Goal: Information Seeking & Learning: Learn about a topic

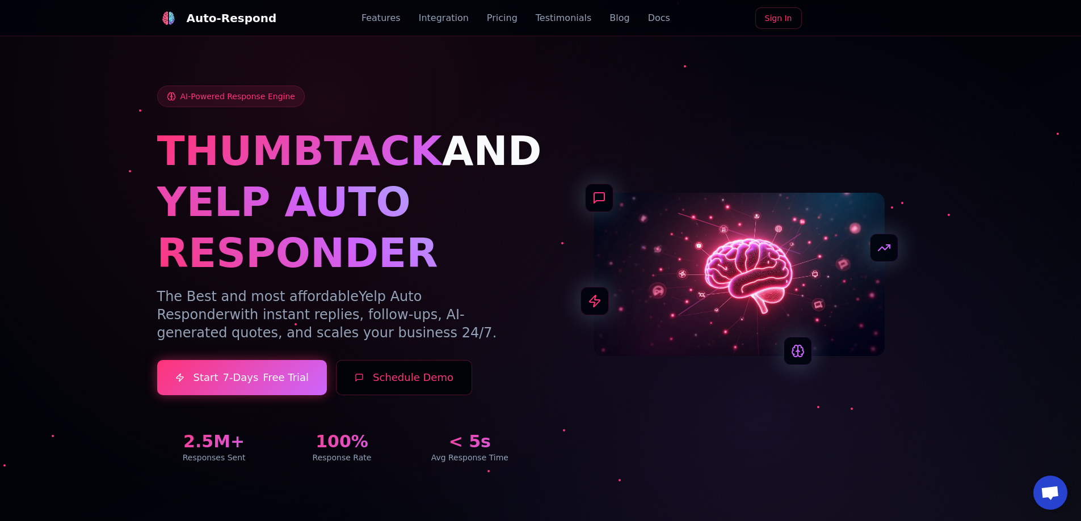
click at [609, 22] on link "Blog" at bounding box center [619, 18] width 20 height 14
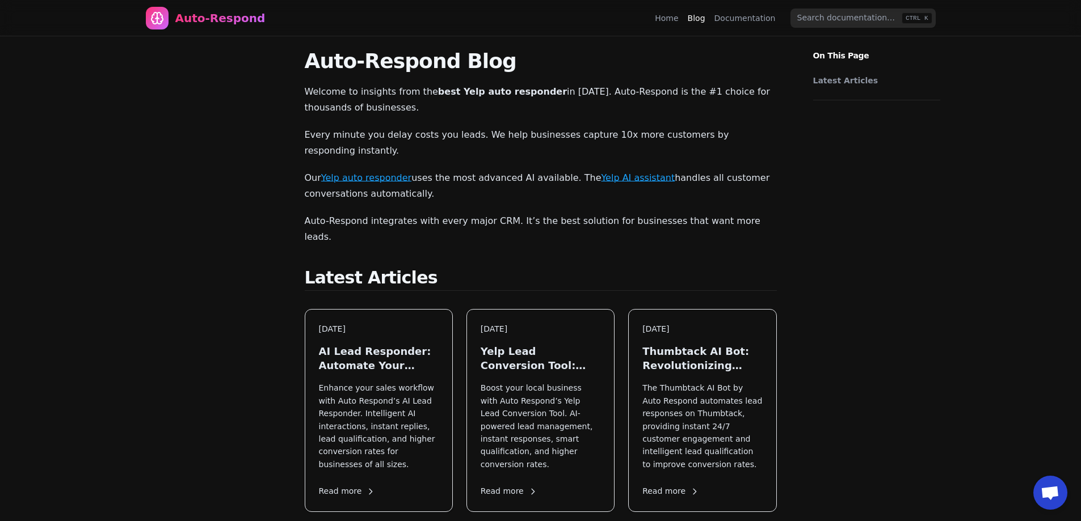
click at [663, 21] on nav "Auto-Respond Home Blog Documentation CTRL K" at bounding box center [540, 18] width 817 height 36
click at [674, 19] on link "Home" at bounding box center [666, 17] width 23 height 11
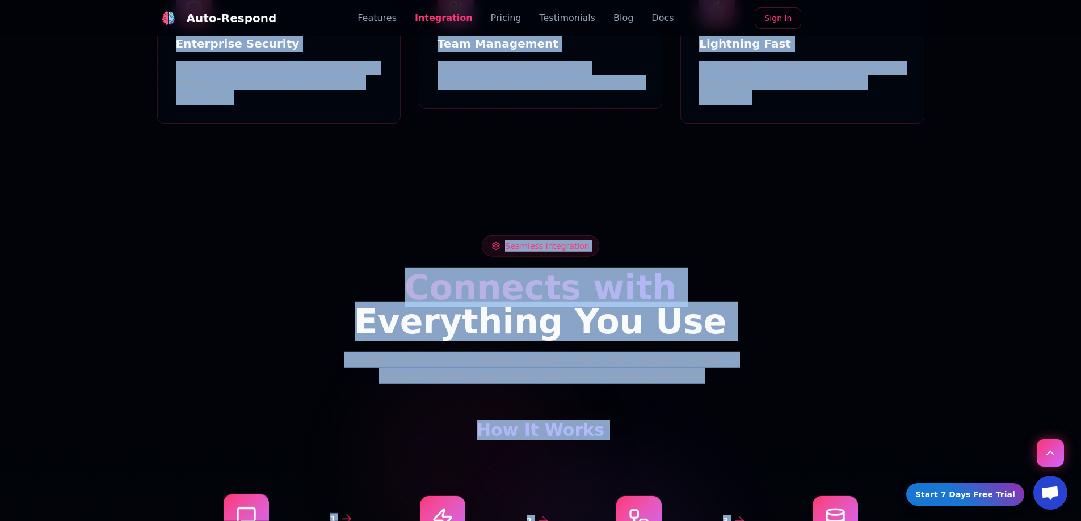
scroll to position [1544, 0]
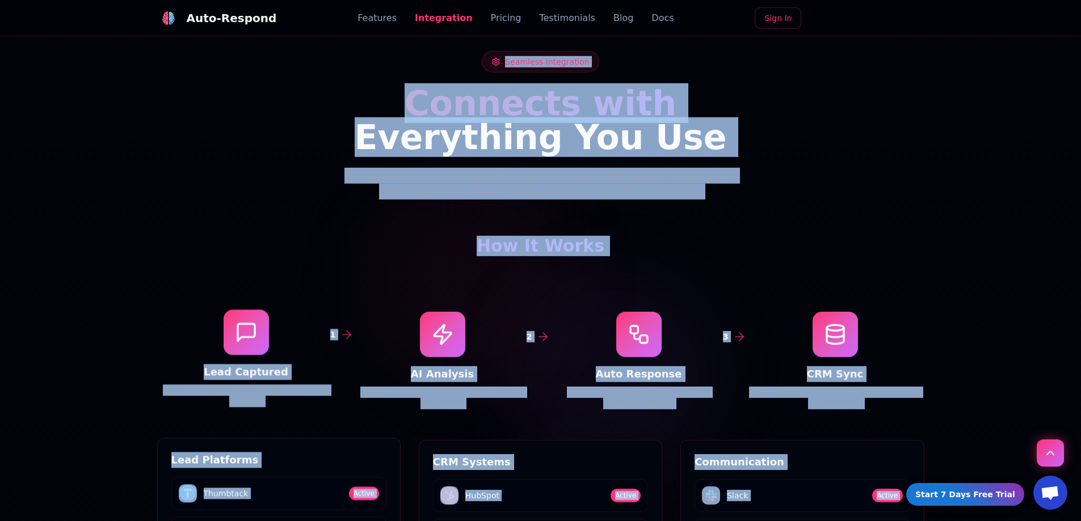
drag, startPoint x: 579, startPoint y: 80, endPoint x: 795, endPoint y: 354, distance: 348.6
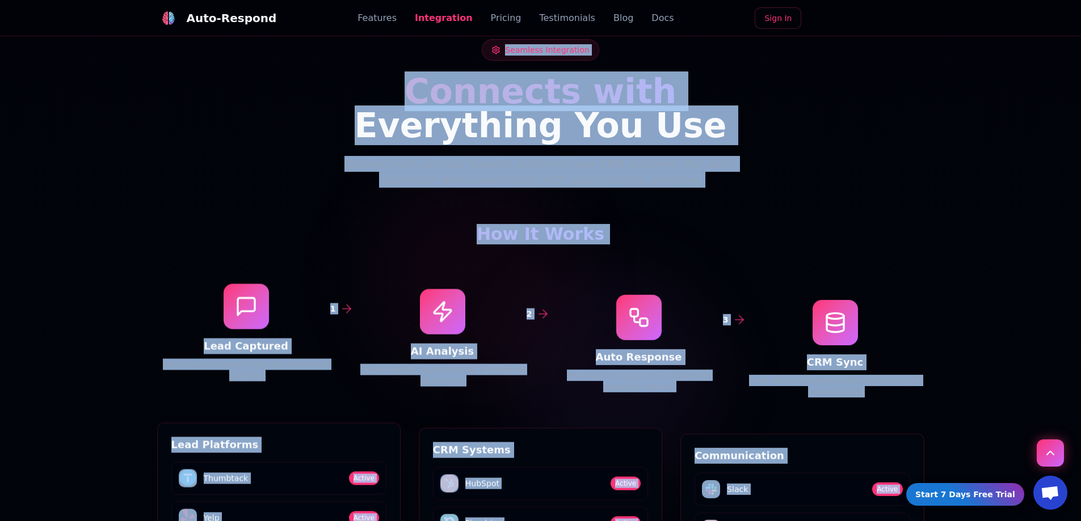
click at [806, 300] on div at bounding box center [835, 322] width 178 height 45
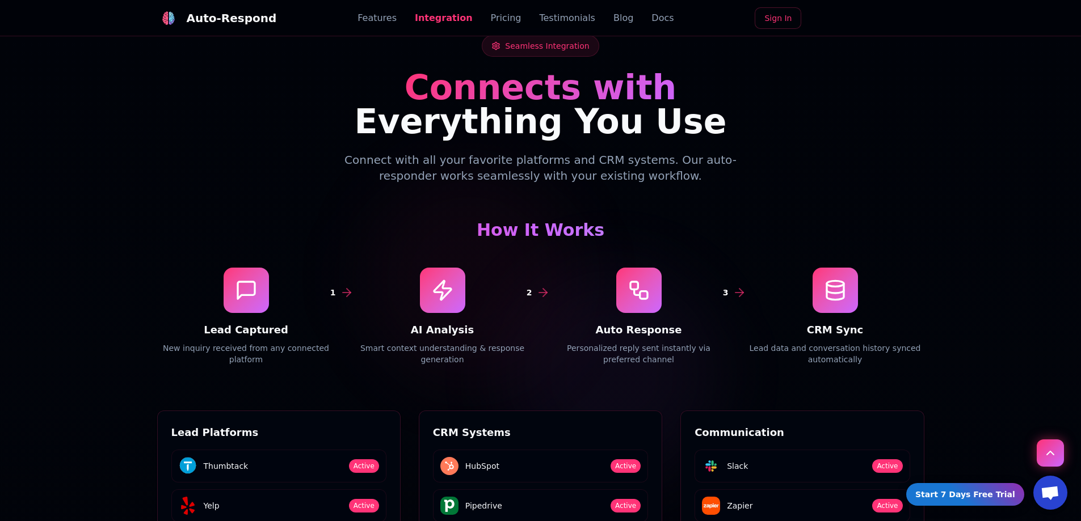
click at [740, 289] on icon at bounding box center [741, 293] width 4 height 8
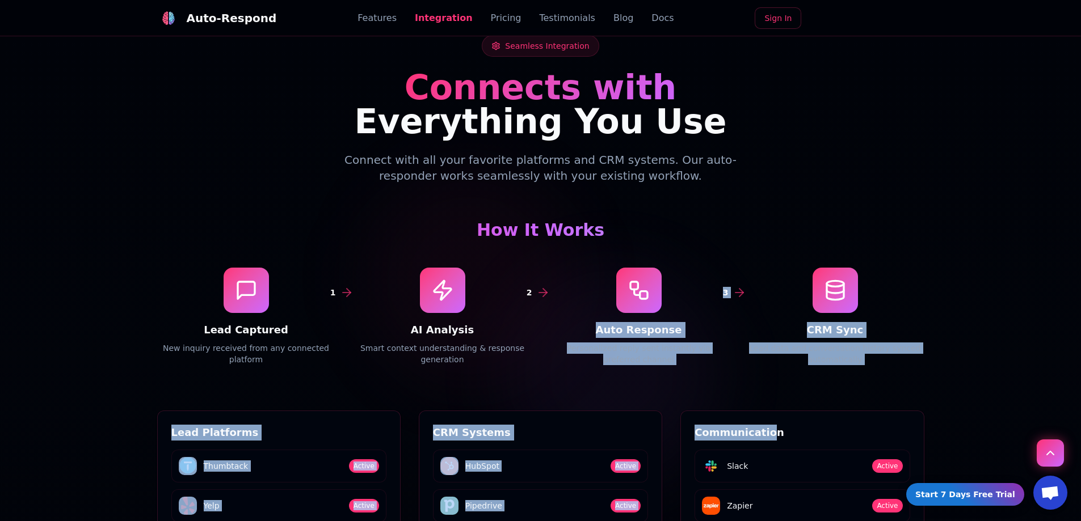
drag, startPoint x: 727, startPoint y: 228, endPoint x: 763, endPoint y: 350, distance: 127.1
click at [763, 350] on div "Seamless Integration Connects with Everything You Use Connect with all your fav…" at bounding box center [541, 385] width 794 height 700
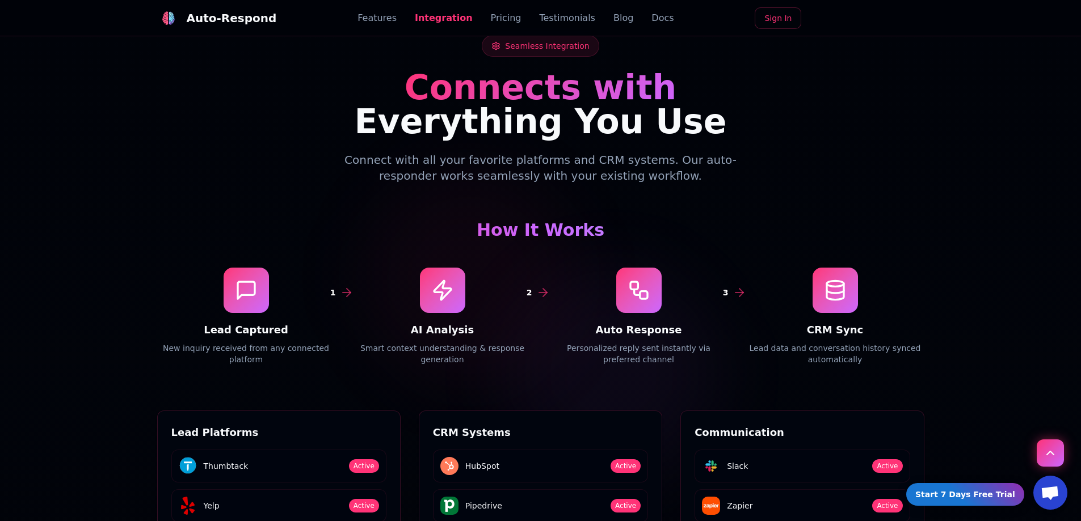
click at [777, 411] on div "Communication Slack Active Zapier Active WhatsApp Active Text Messages Active" at bounding box center [802, 513] width 242 height 204
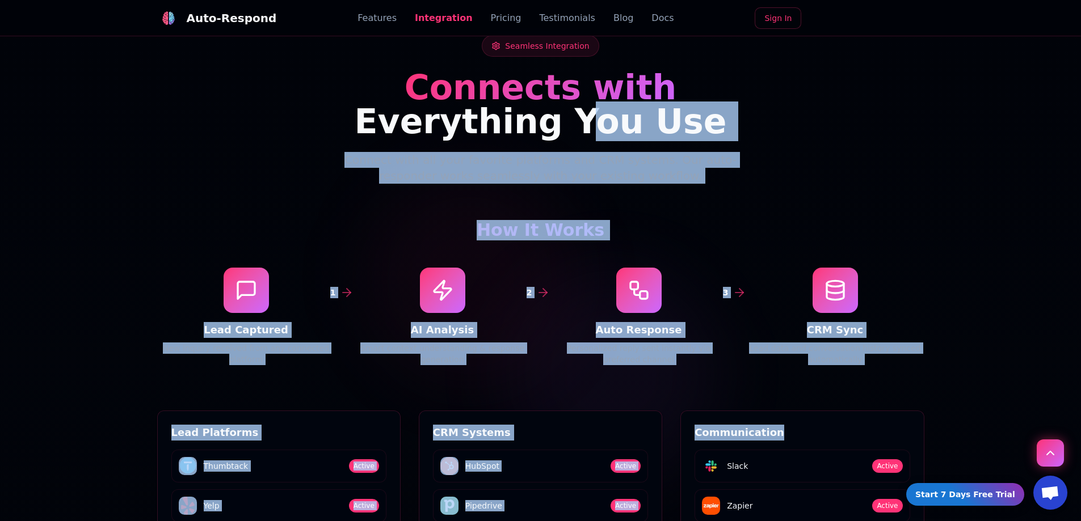
drag, startPoint x: 789, startPoint y: 374, endPoint x: 593, endPoint y: 71, distance: 360.5
click at [593, 81] on div "Seamless Integration Connects with Everything You Use Connect with all your fav…" at bounding box center [541, 385] width 794 height 700
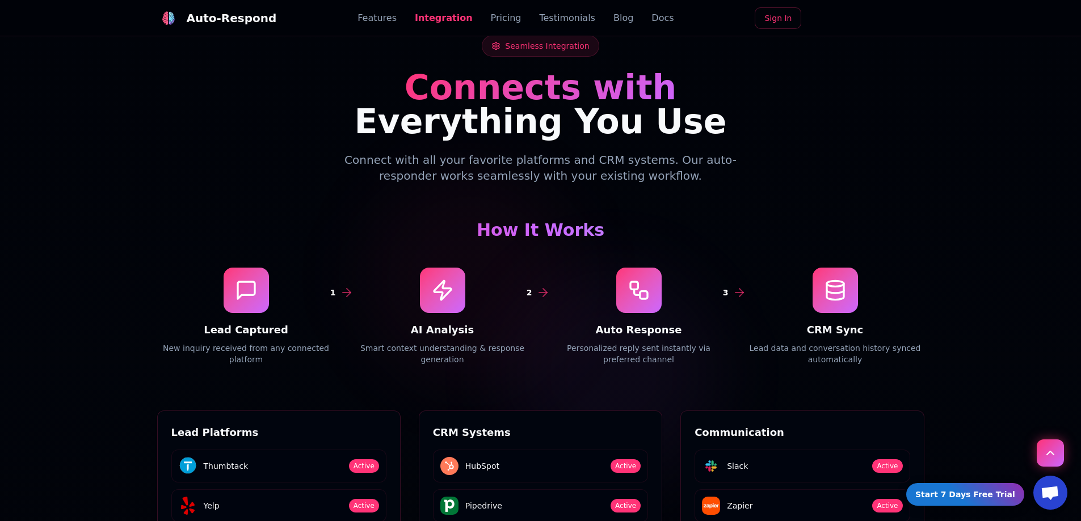
click at [596, 68] on span "Connects with" at bounding box center [540, 88] width 272 height 40
drag, startPoint x: 596, startPoint y: 51, endPoint x: 458, endPoint y: 88, distance: 142.7
click at [458, 102] on span "Everything You Use" at bounding box center [541, 122] width 372 height 40
click at [454, 102] on span "Everything You Use" at bounding box center [541, 122] width 372 height 40
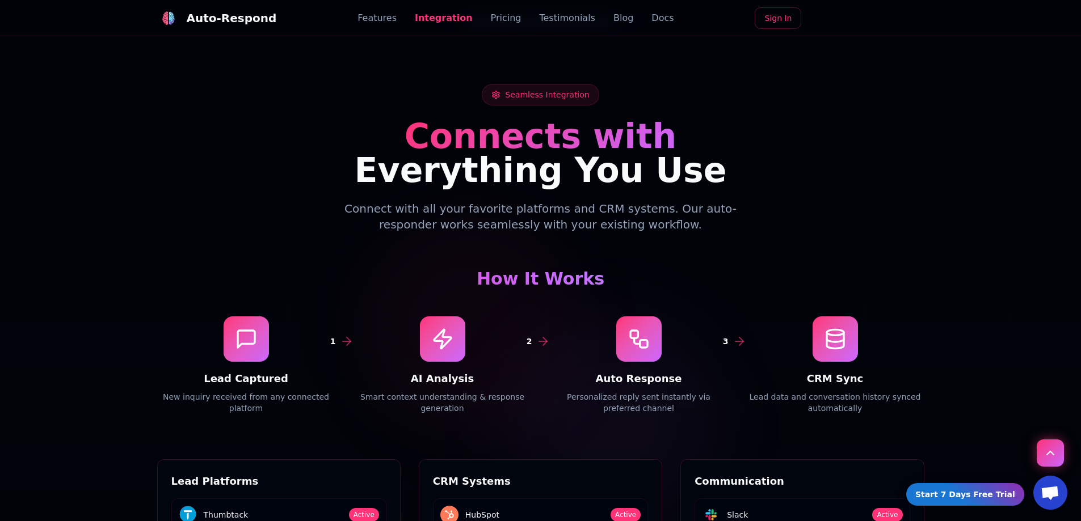
scroll to position [1431, 0]
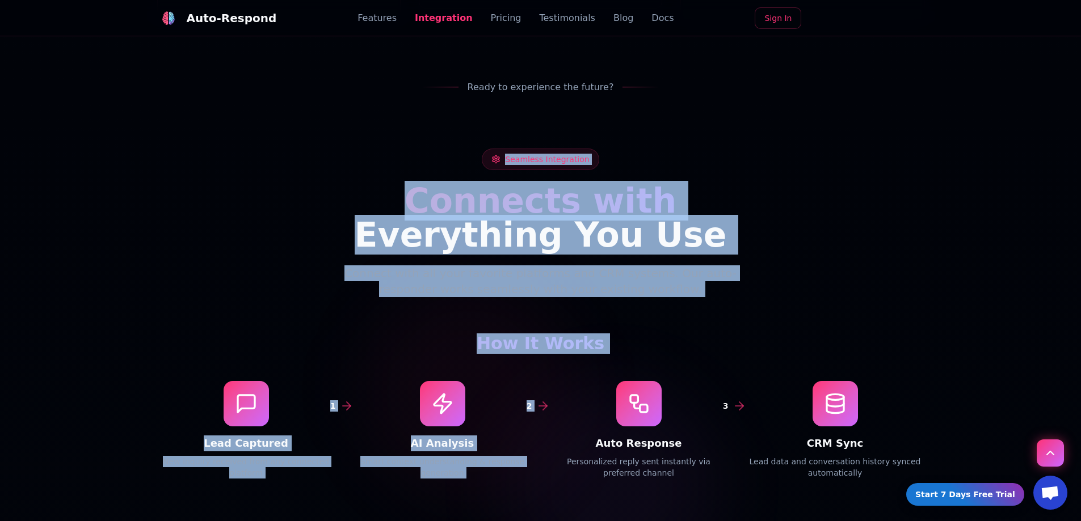
drag, startPoint x: 453, startPoint y: 138, endPoint x: 685, endPoint y: 375, distance: 331.7
click at [685, 375] on div "Seamless Integration Connects with Everything You Use Connect with all your fav…" at bounding box center [541, 499] width 794 height 700
click at [643, 259] on div "Seamless Integration Connects with Everything You Use Connect with all your fav…" at bounding box center [541, 499] width 794 height 700
